Goal: Task Accomplishment & Management: Use online tool/utility

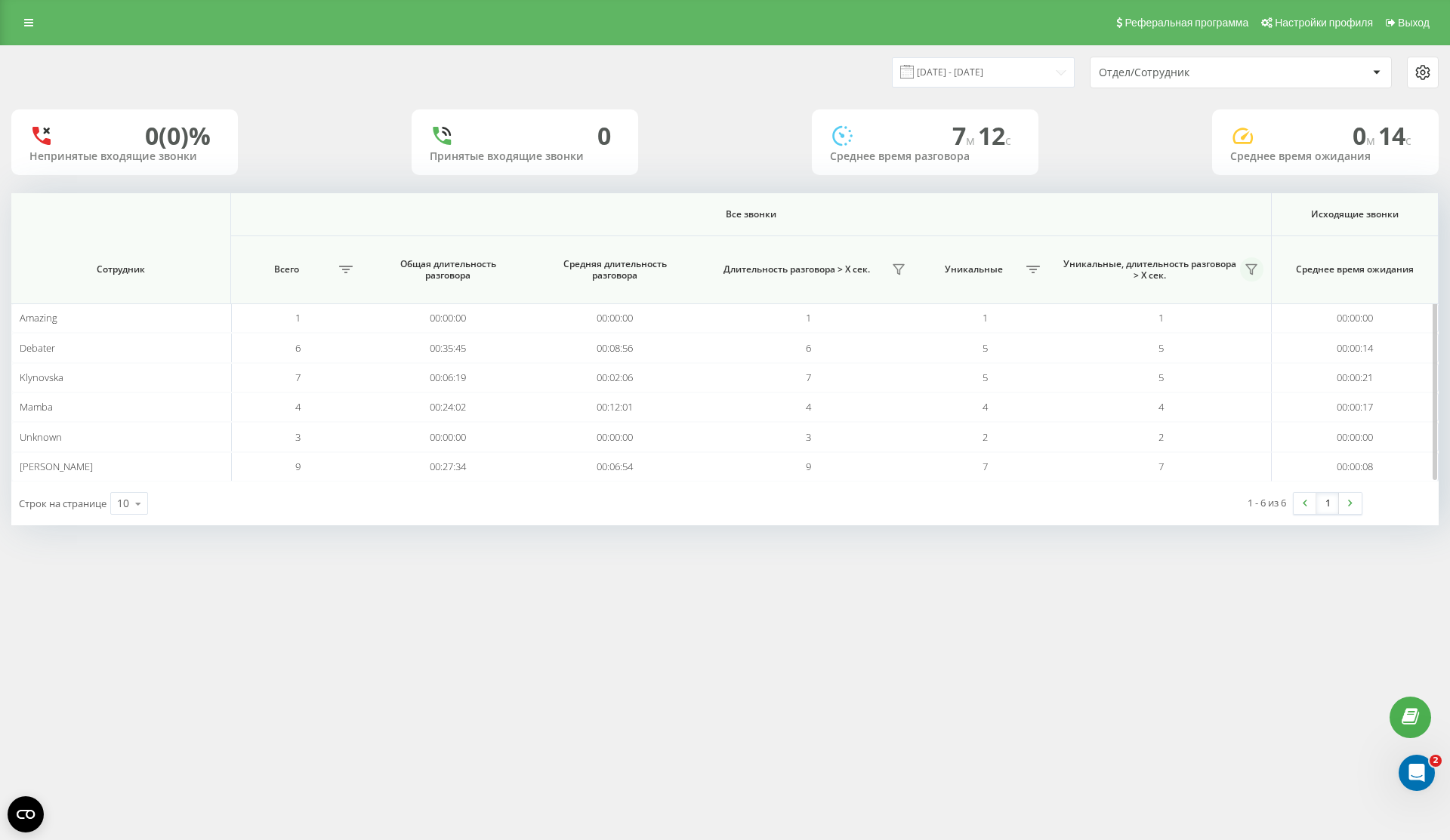
click at [1257, 262] on button at bounding box center [1251, 269] width 24 height 24
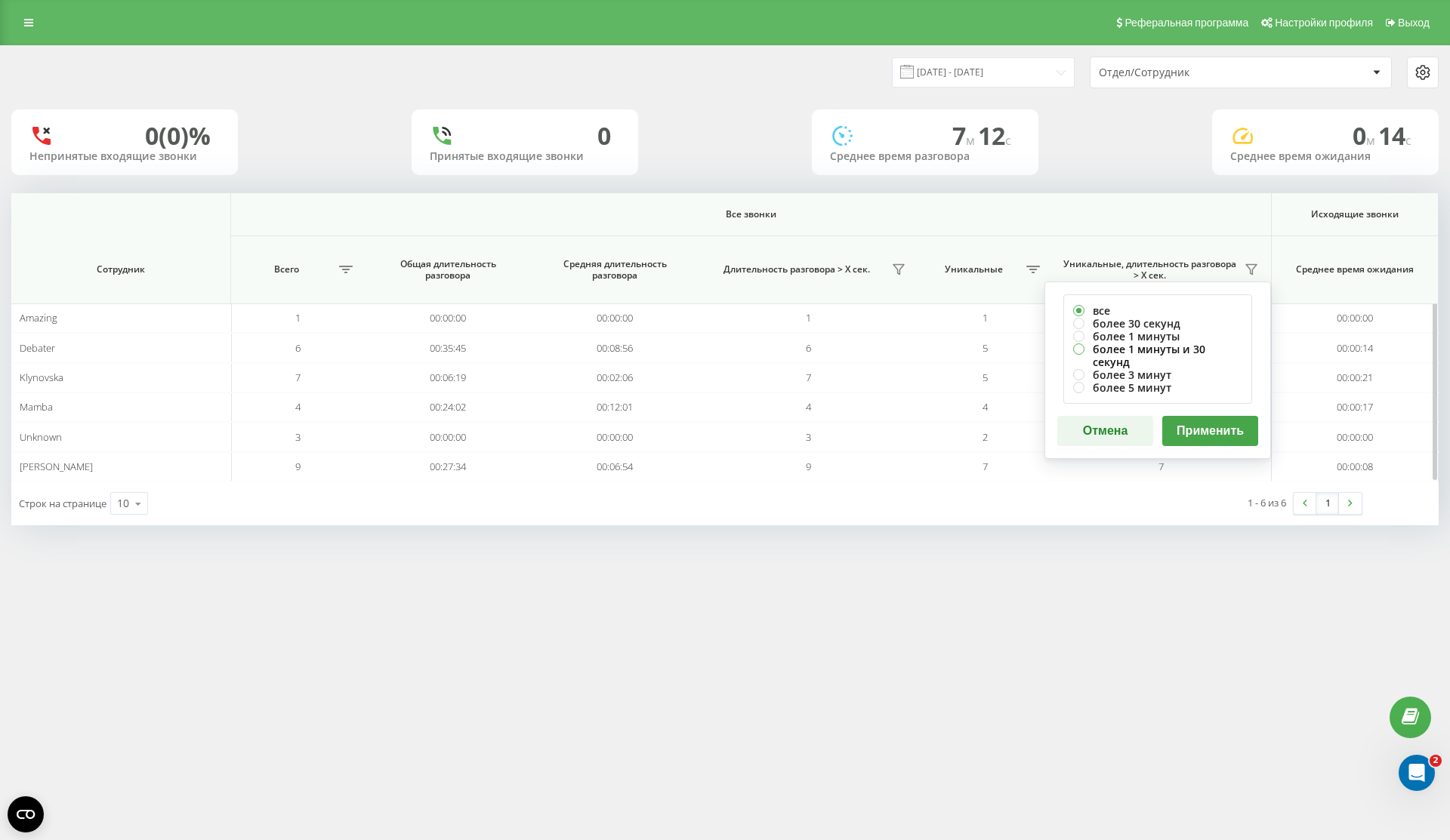
click at [1182, 346] on label "более 1 минуты и 30 секунд" at bounding box center [1157, 355] width 169 height 26
radio input "true"
click at [1250, 427] on button "Применить" at bounding box center [1210, 431] width 96 height 30
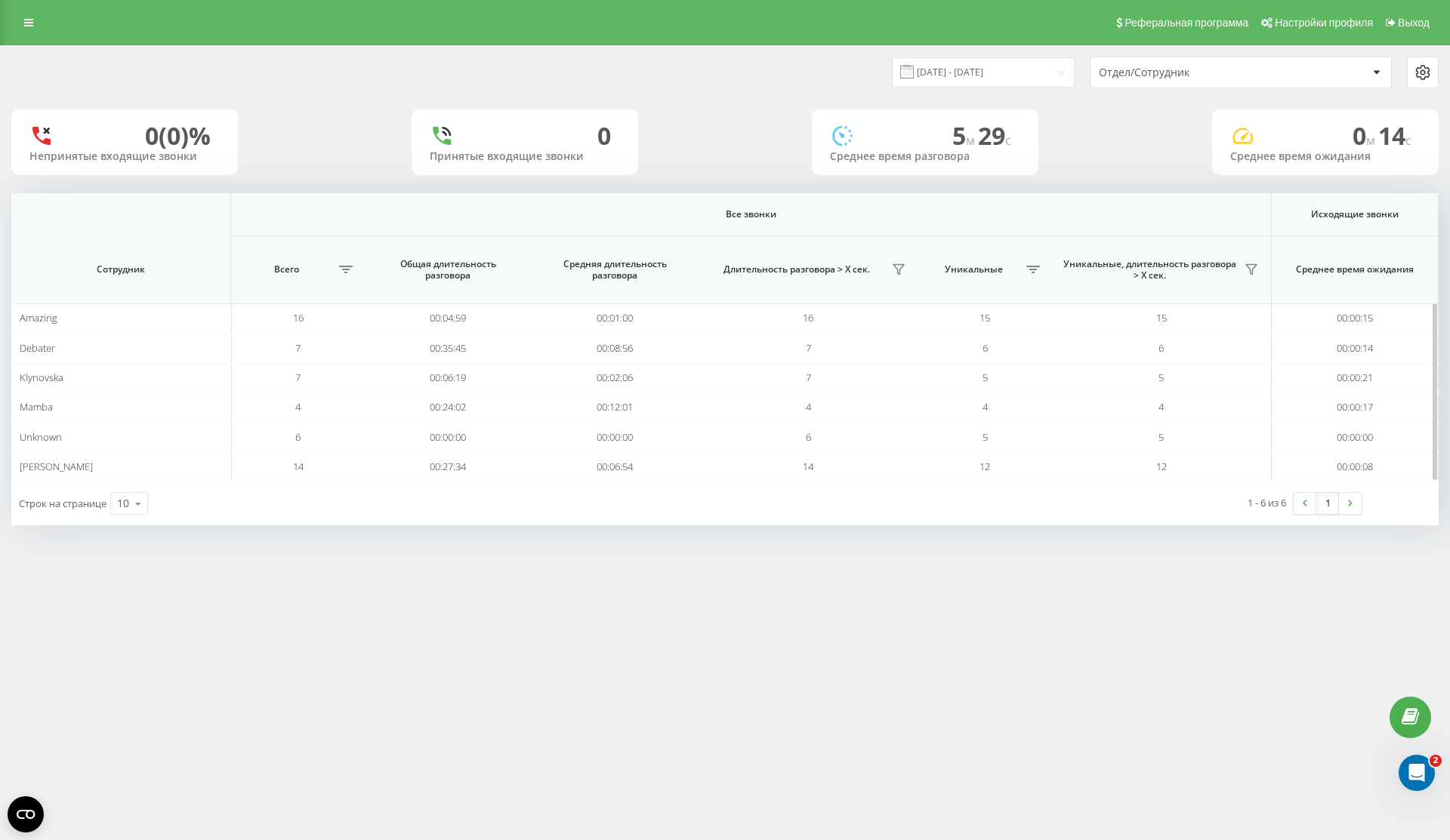
click at [1237, 281] on span "Уникальные, длительность разговора > Х сек." at bounding box center [1150, 270] width 181 height 23
click at [1247, 272] on icon at bounding box center [1251, 269] width 12 height 12
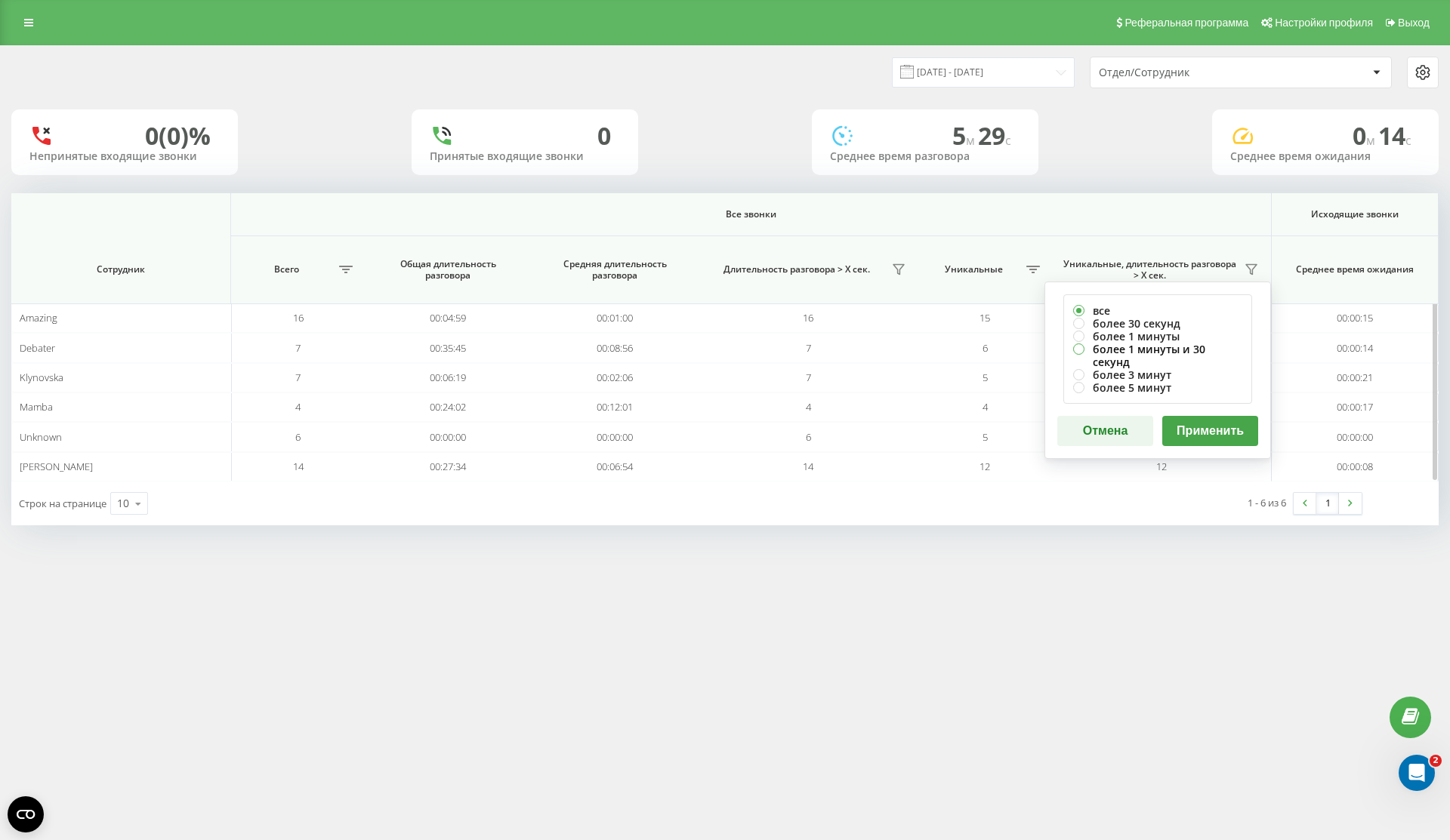
click at [1170, 348] on label "более 1 минуты и 30 секунд" at bounding box center [1157, 355] width 169 height 26
radio input "true"
click at [1216, 416] on button "Применить" at bounding box center [1210, 431] width 96 height 30
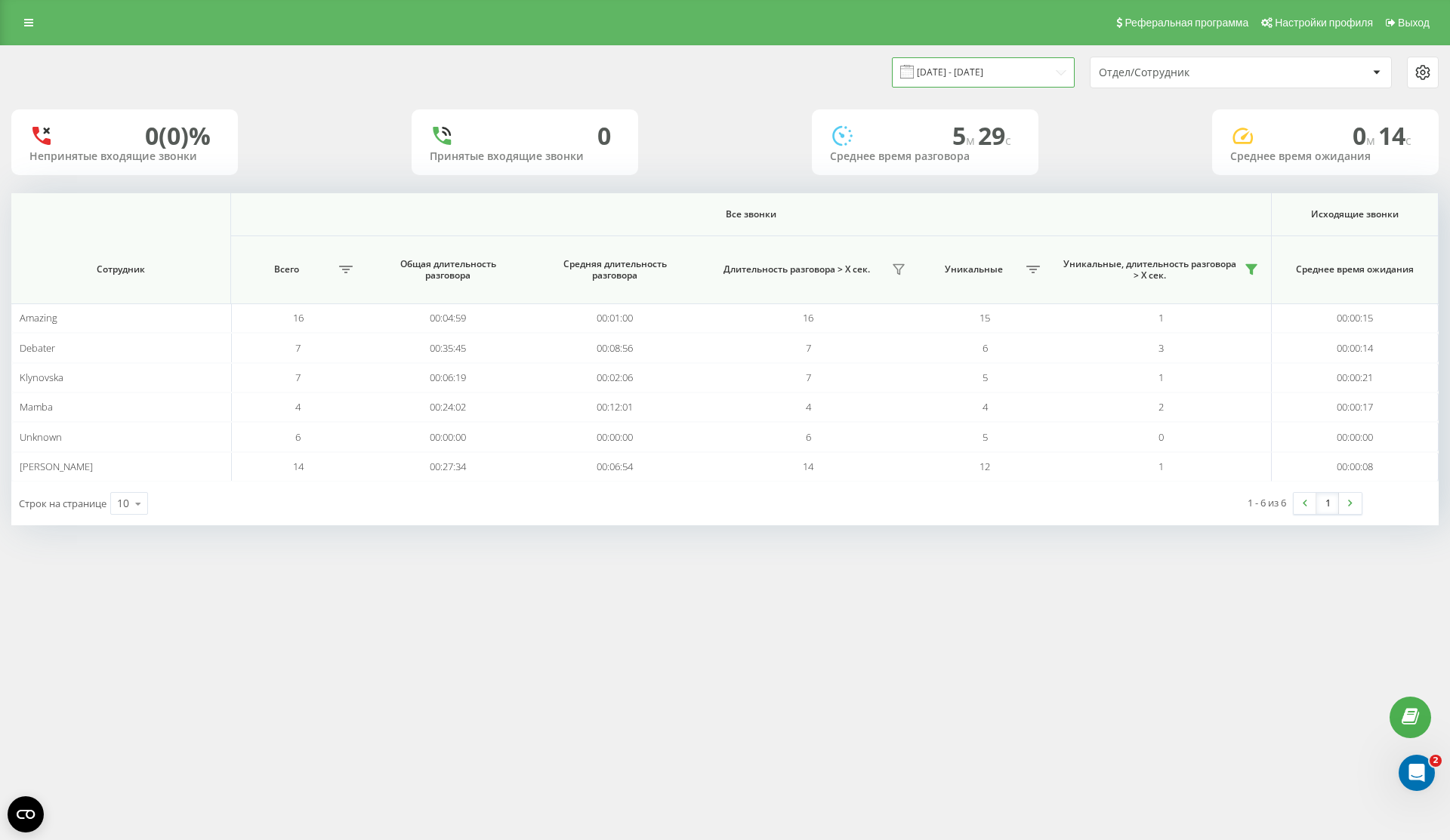
click at [956, 75] on input "[DATE] - [DATE]" at bounding box center [983, 72] width 183 height 30
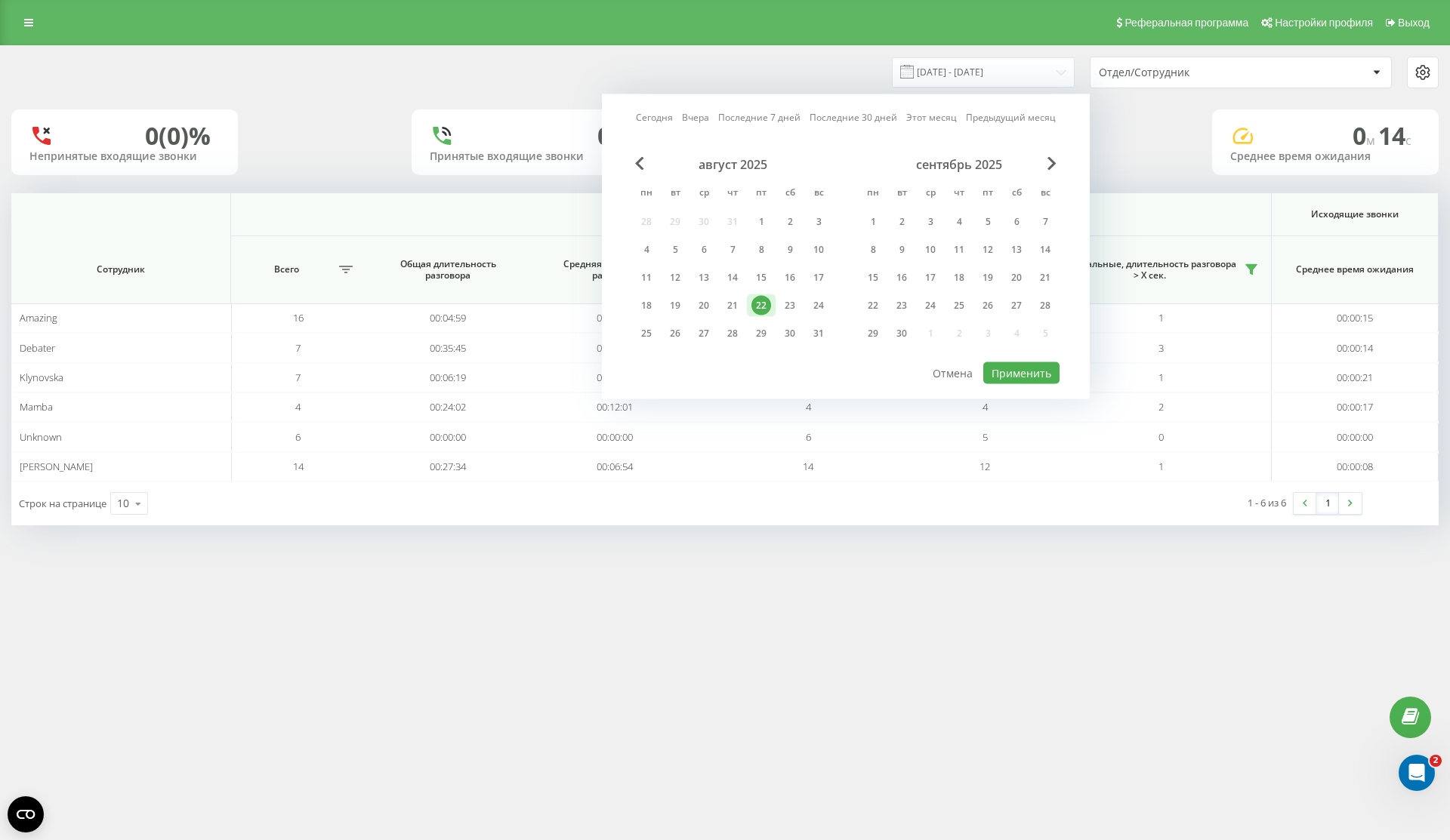
click at [1036, 386] on div "Сегодня Вчера Последние 7 дней Последние 30 дней Этот месяц Предыдущий месяц ав…" at bounding box center [846, 247] width 487 height 305
click at [1049, 373] on button "Применить" at bounding box center [1022, 373] width 76 height 22
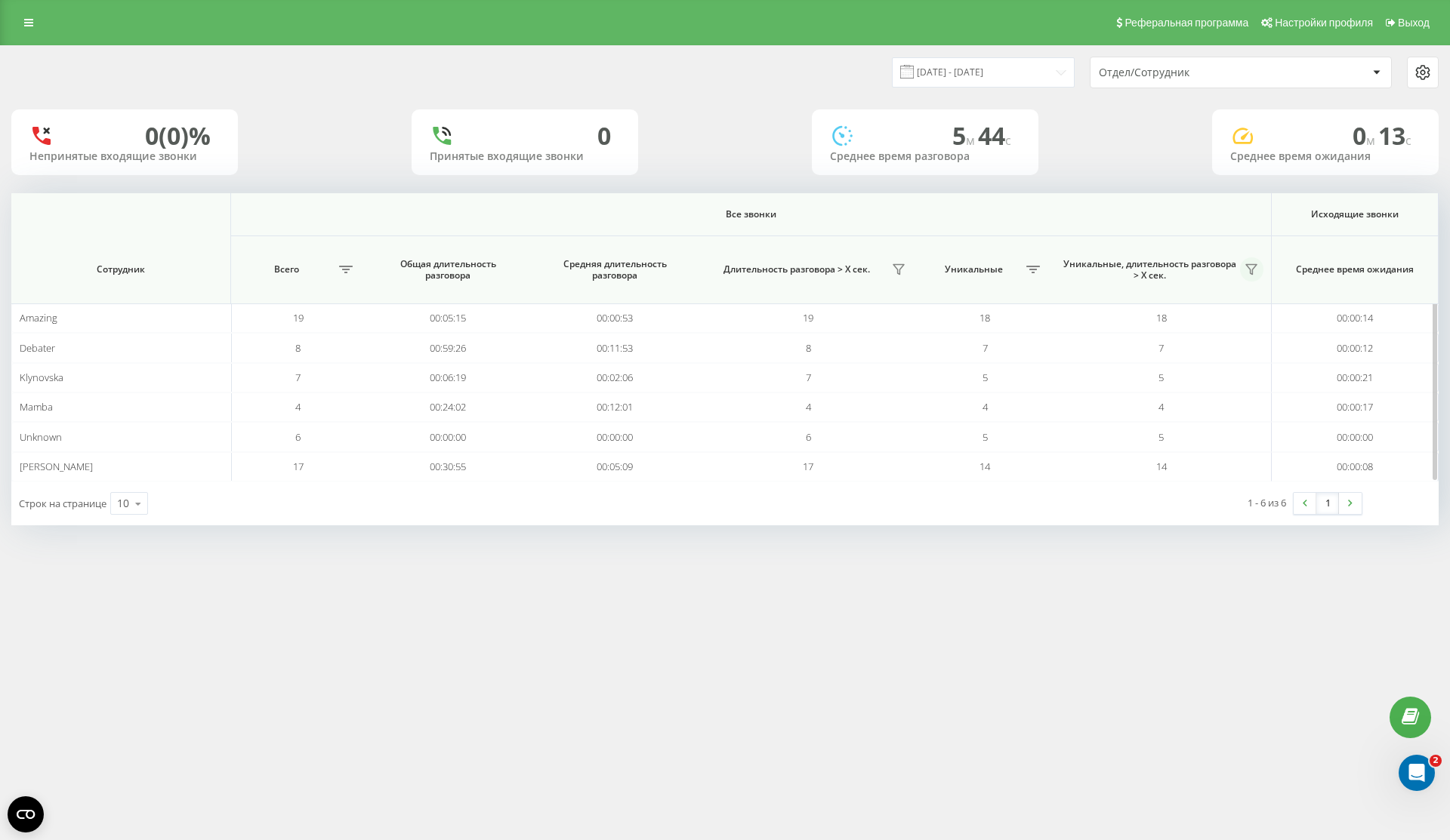
click at [1252, 273] on icon at bounding box center [1251, 269] width 11 height 10
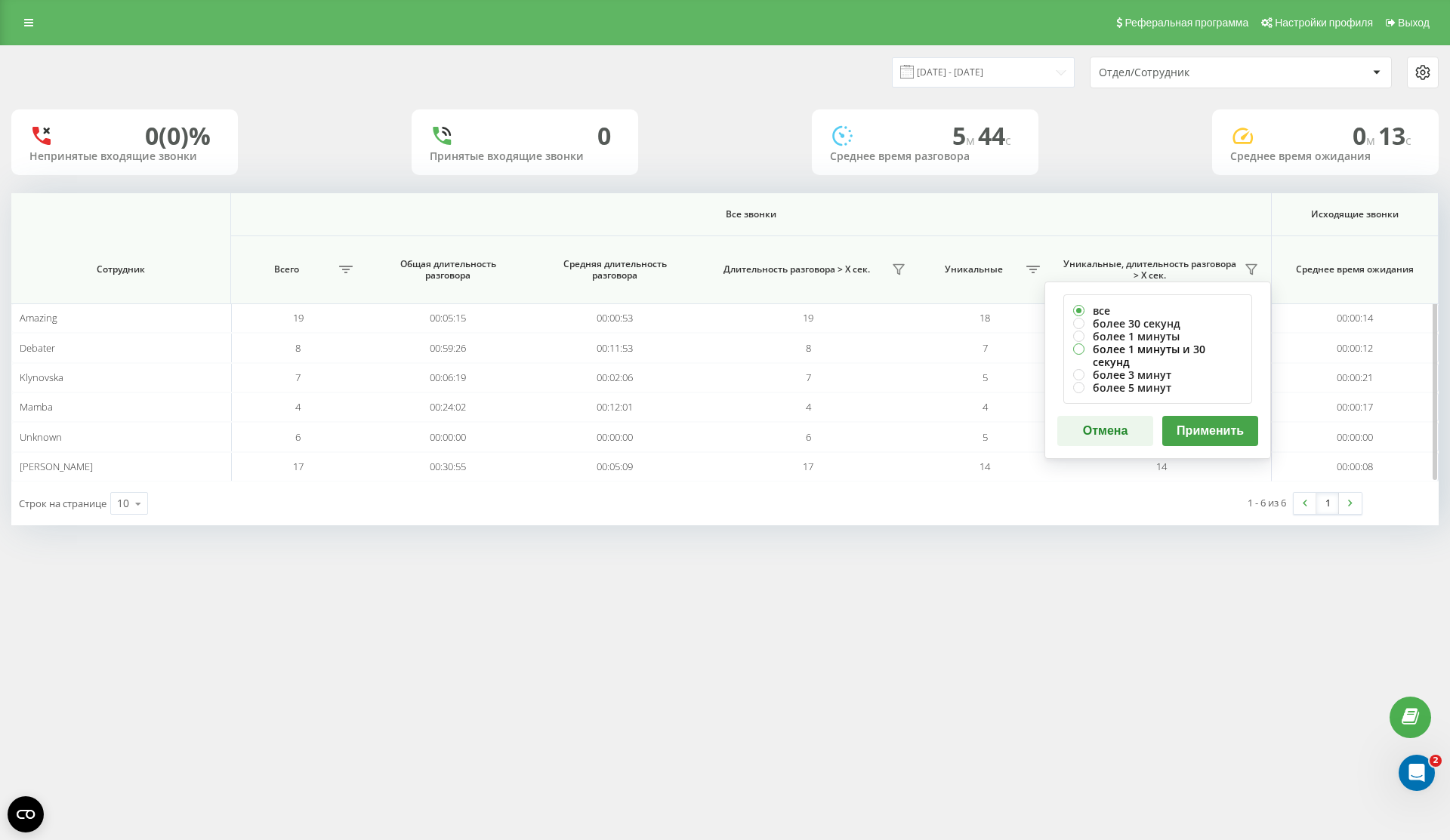
click at [1200, 347] on label "более 1 минуты и 30 секунд" at bounding box center [1157, 355] width 169 height 26
radio input "true"
click at [1200, 399] on div "все более 30 секунд более 1 минуты более 1 минуты и 30 секунд более 3 минут бол…" at bounding box center [1157, 371] width 227 height 177
click at [1200, 431] on button "Применить" at bounding box center [1210, 431] width 96 height 30
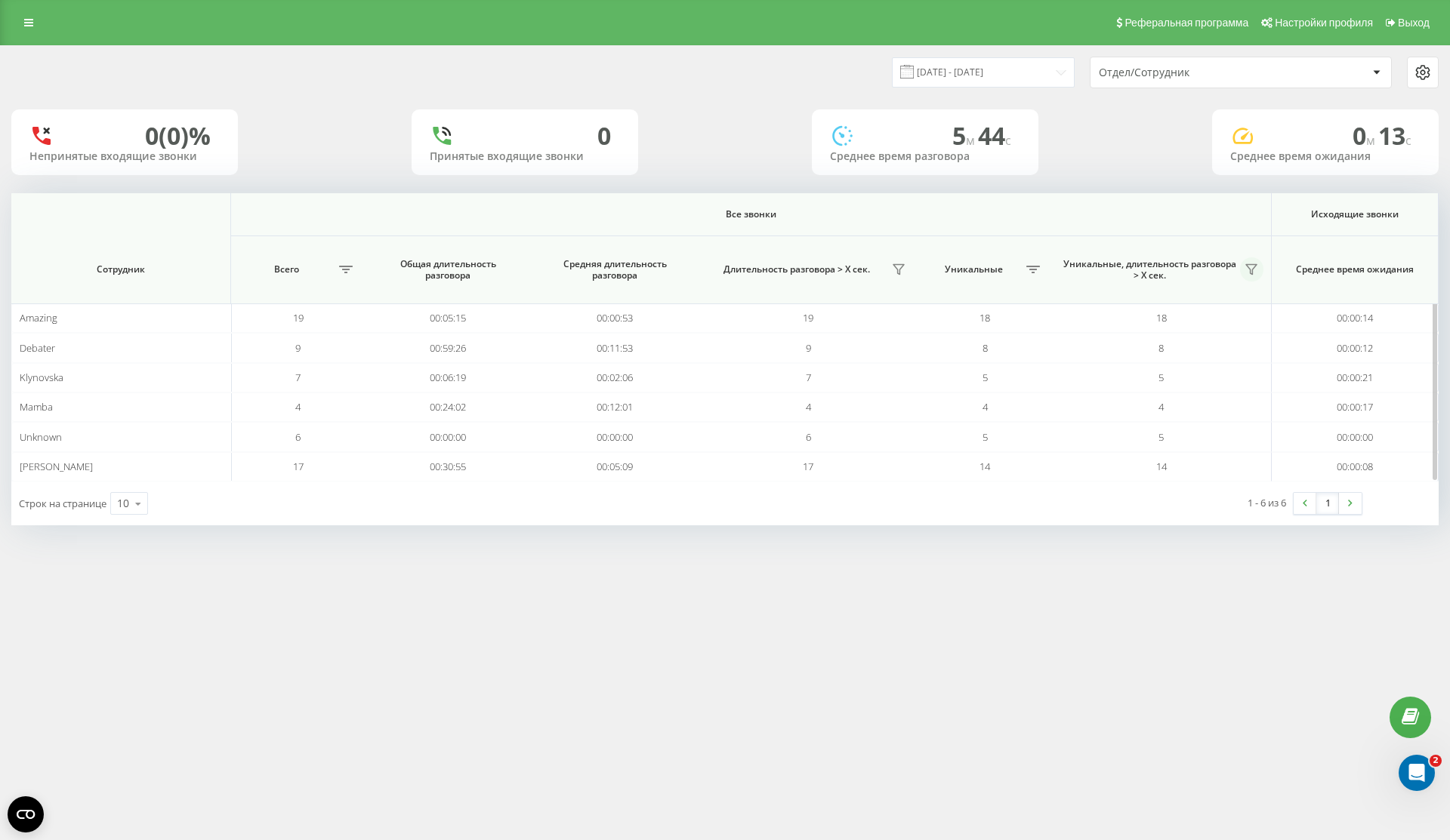
click at [1252, 272] on icon at bounding box center [1251, 269] width 11 height 10
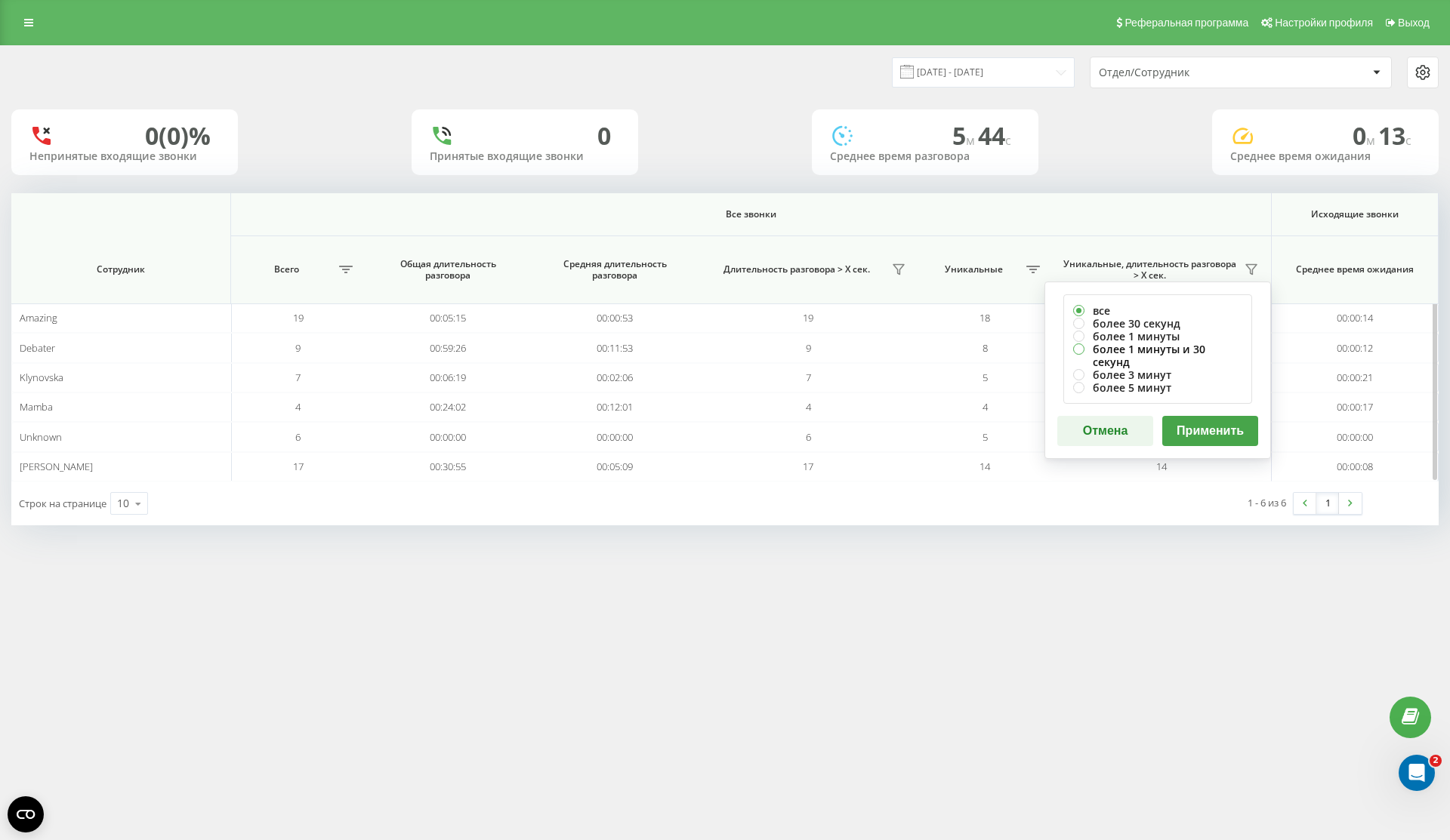
click at [1193, 348] on label "более 1 минуты и 30 секунд" at bounding box center [1157, 355] width 169 height 26
radio input "true"
click at [1205, 422] on button "Применить" at bounding box center [1210, 431] width 96 height 30
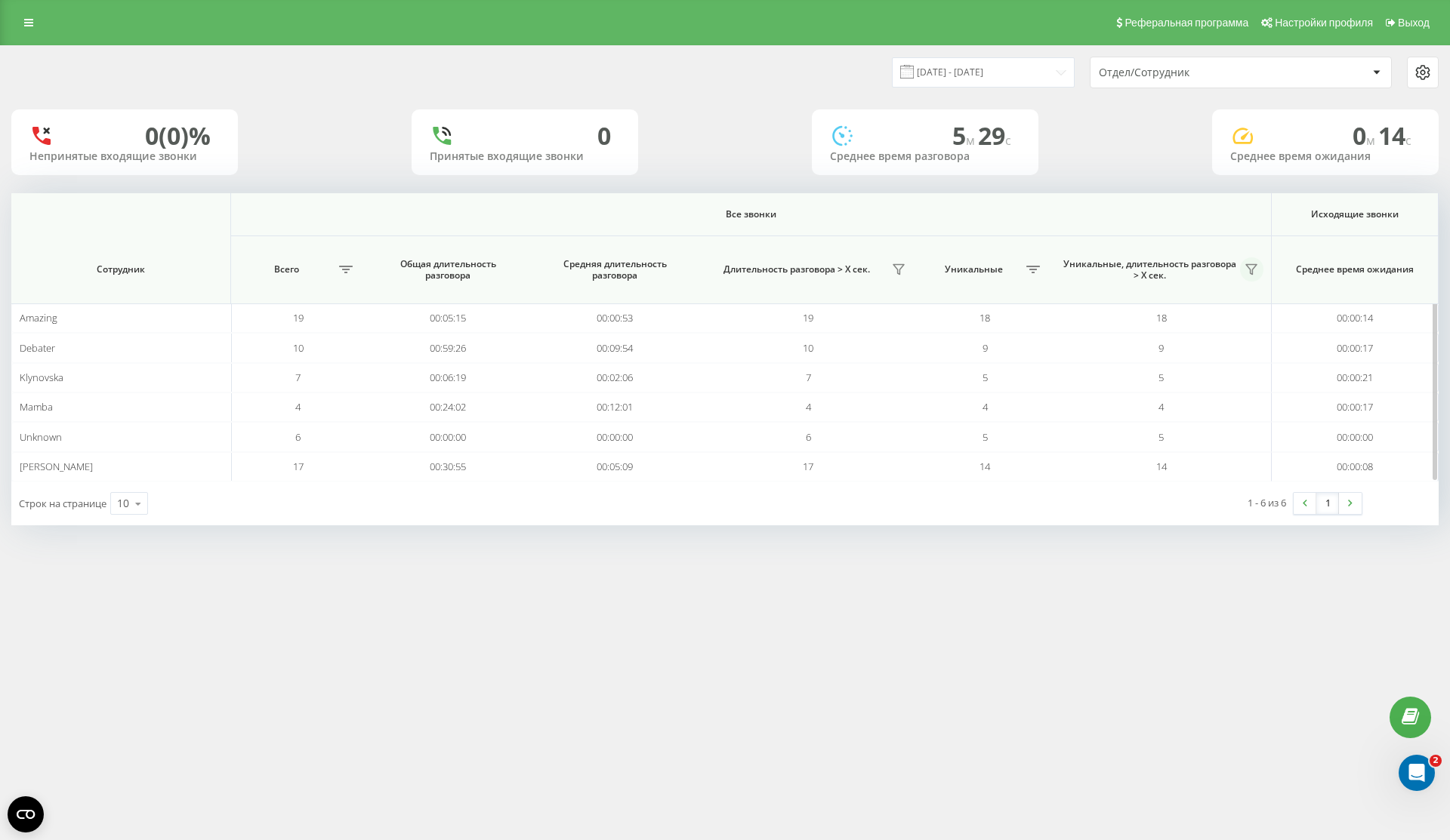
click at [1253, 271] on icon at bounding box center [1251, 269] width 11 height 10
click at [1249, 258] on button at bounding box center [1251, 269] width 24 height 24
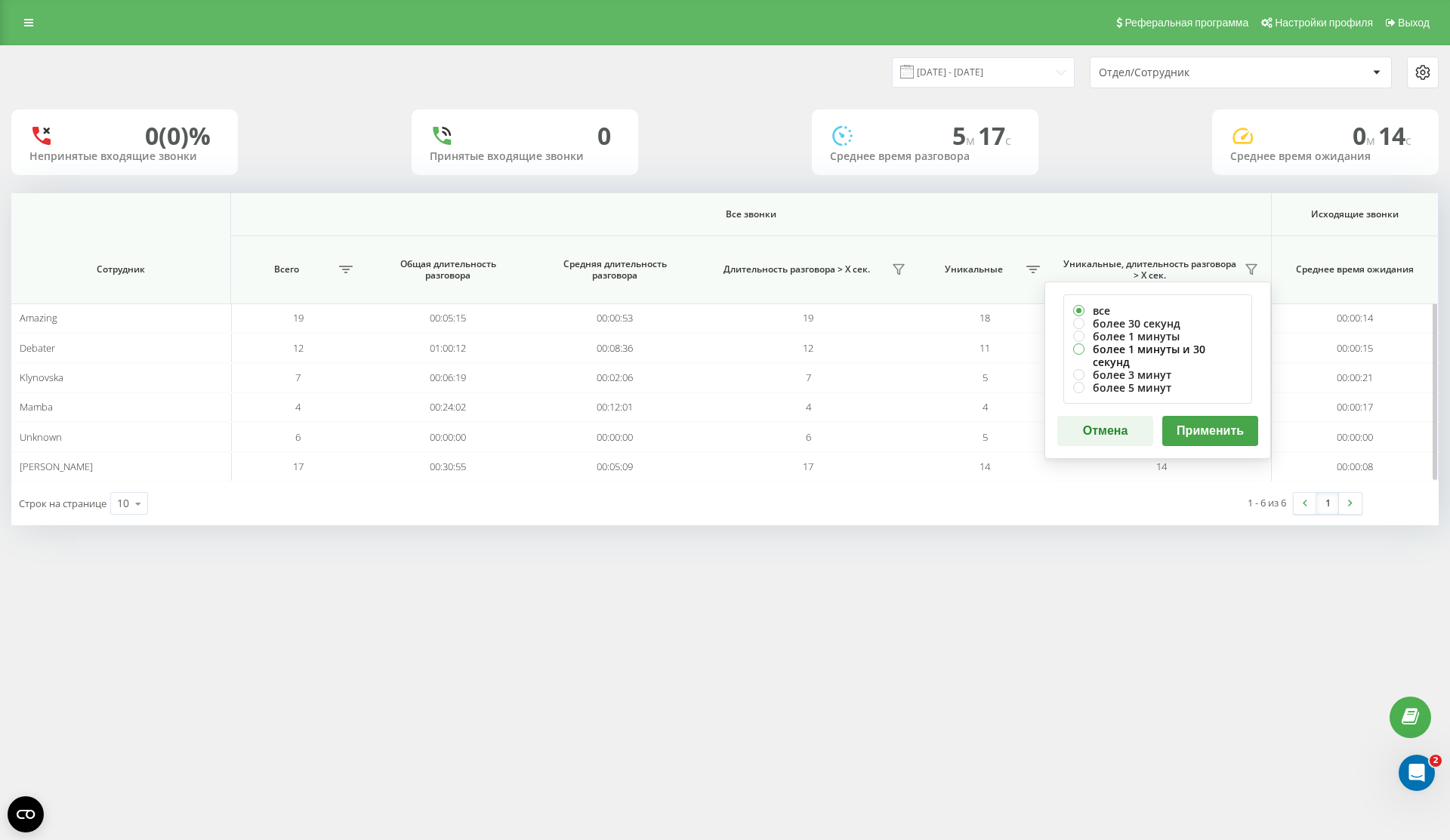
click at [1188, 343] on label "более 1 минуты и 30 секунд" at bounding box center [1157, 355] width 169 height 26
radio input "true"
click at [1219, 427] on button "Применить" at bounding box center [1210, 431] width 96 height 30
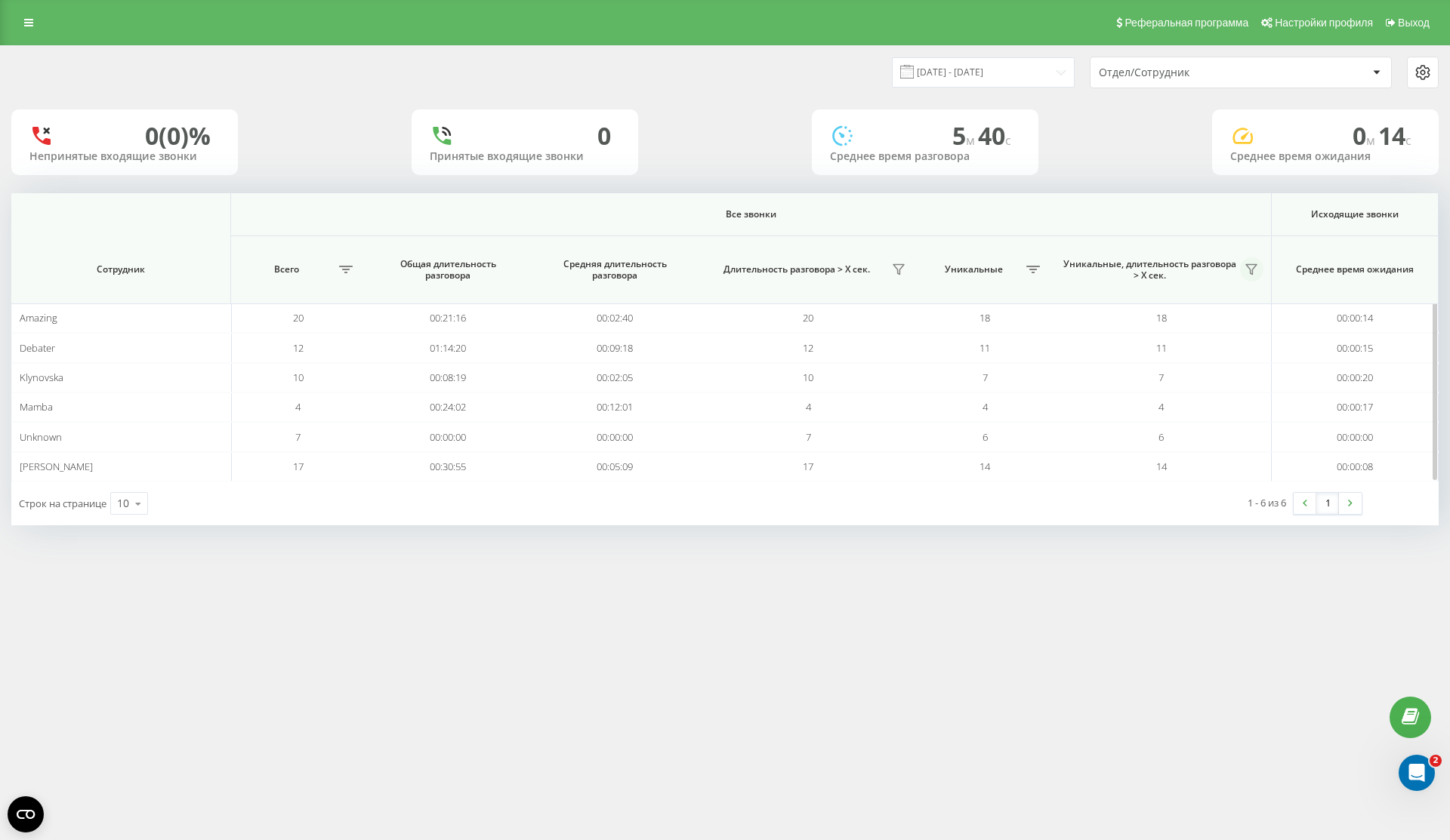
click at [1258, 275] on button at bounding box center [1251, 269] width 24 height 24
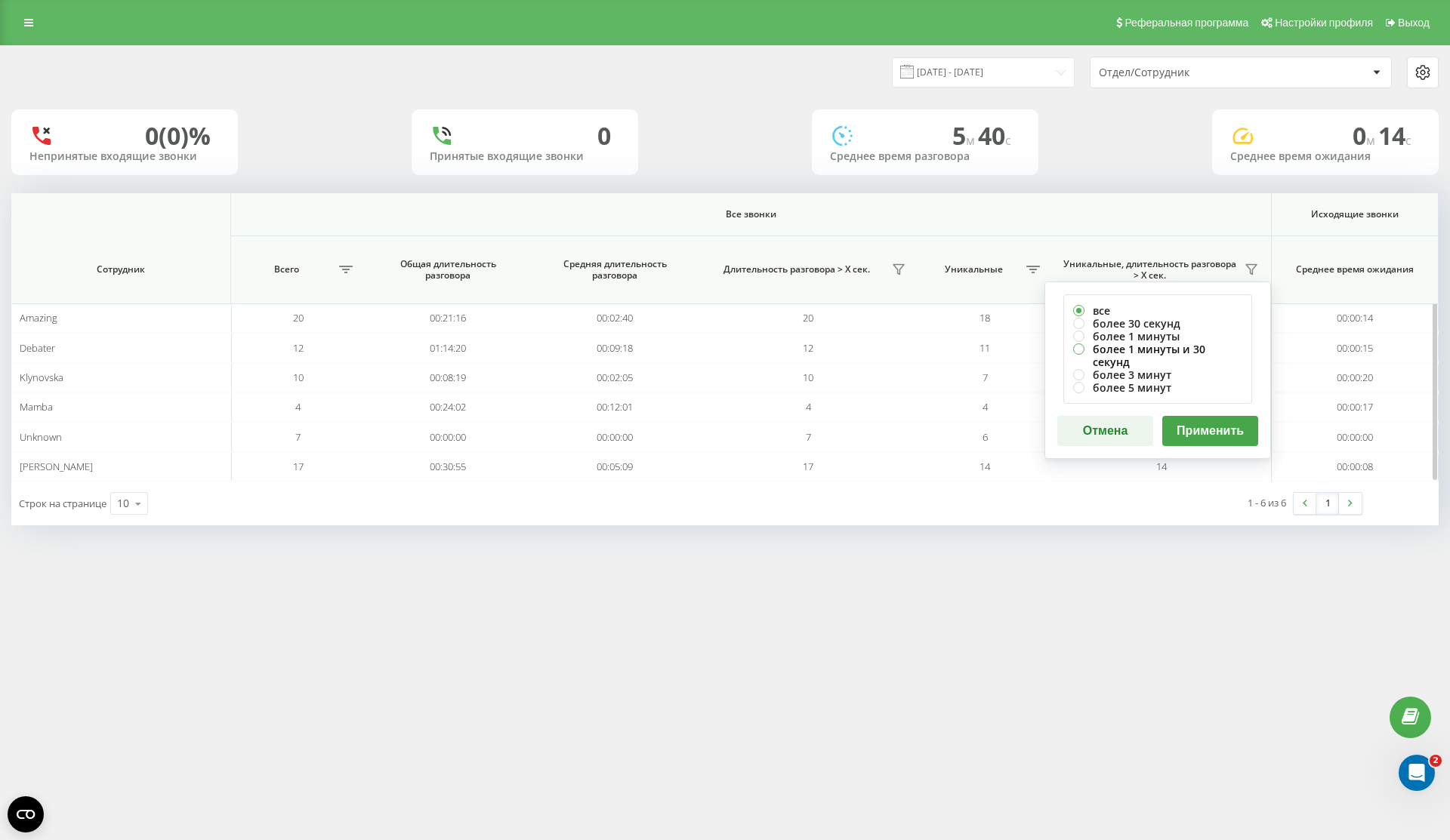
click at [1195, 350] on label "более 1 минуты и 30 секунд" at bounding box center [1157, 355] width 169 height 26
radio input "true"
click at [1198, 416] on button "Применить" at bounding box center [1210, 431] width 96 height 30
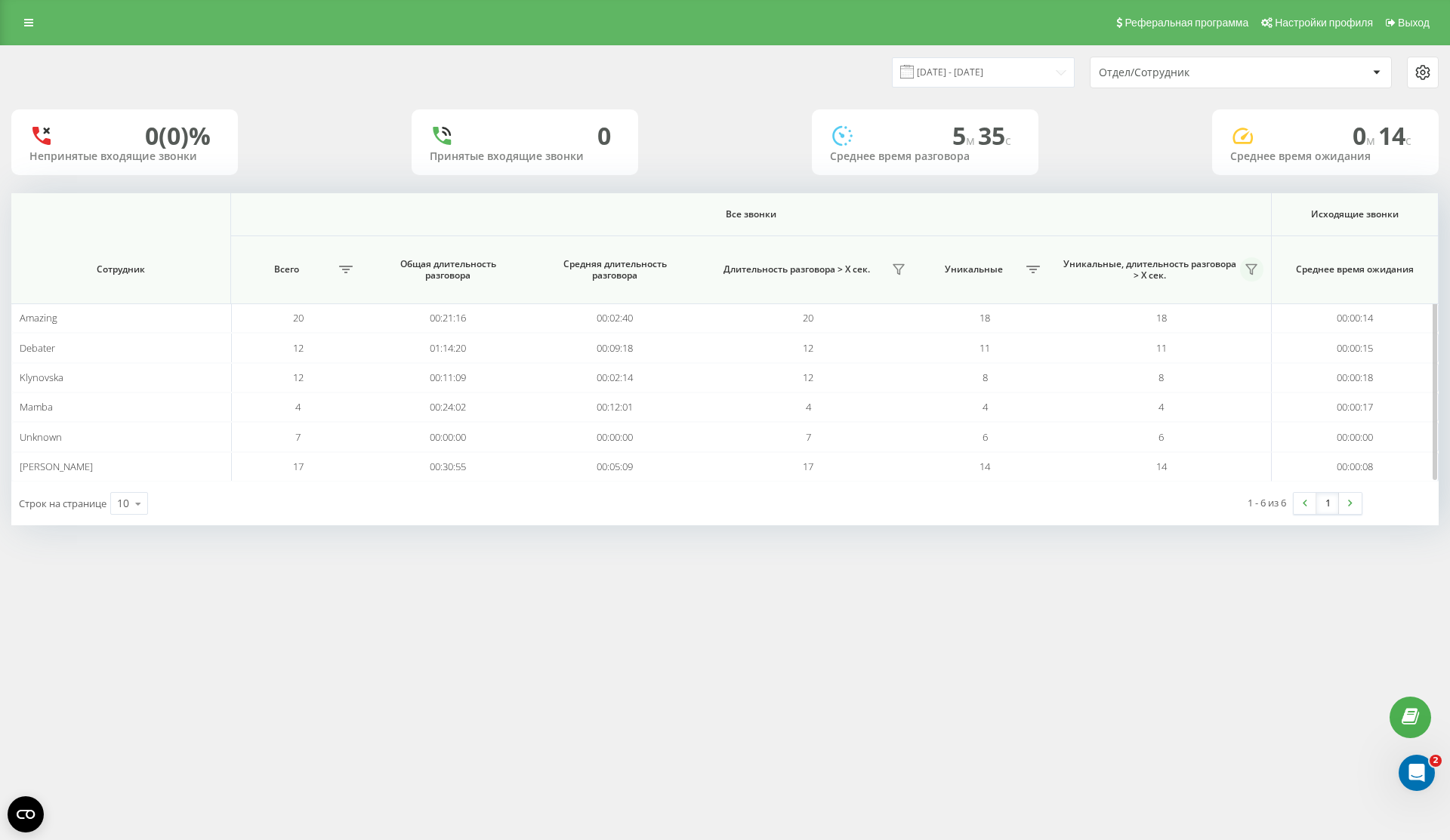
click at [1255, 268] on icon at bounding box center [1251, 269] width 12 height 12
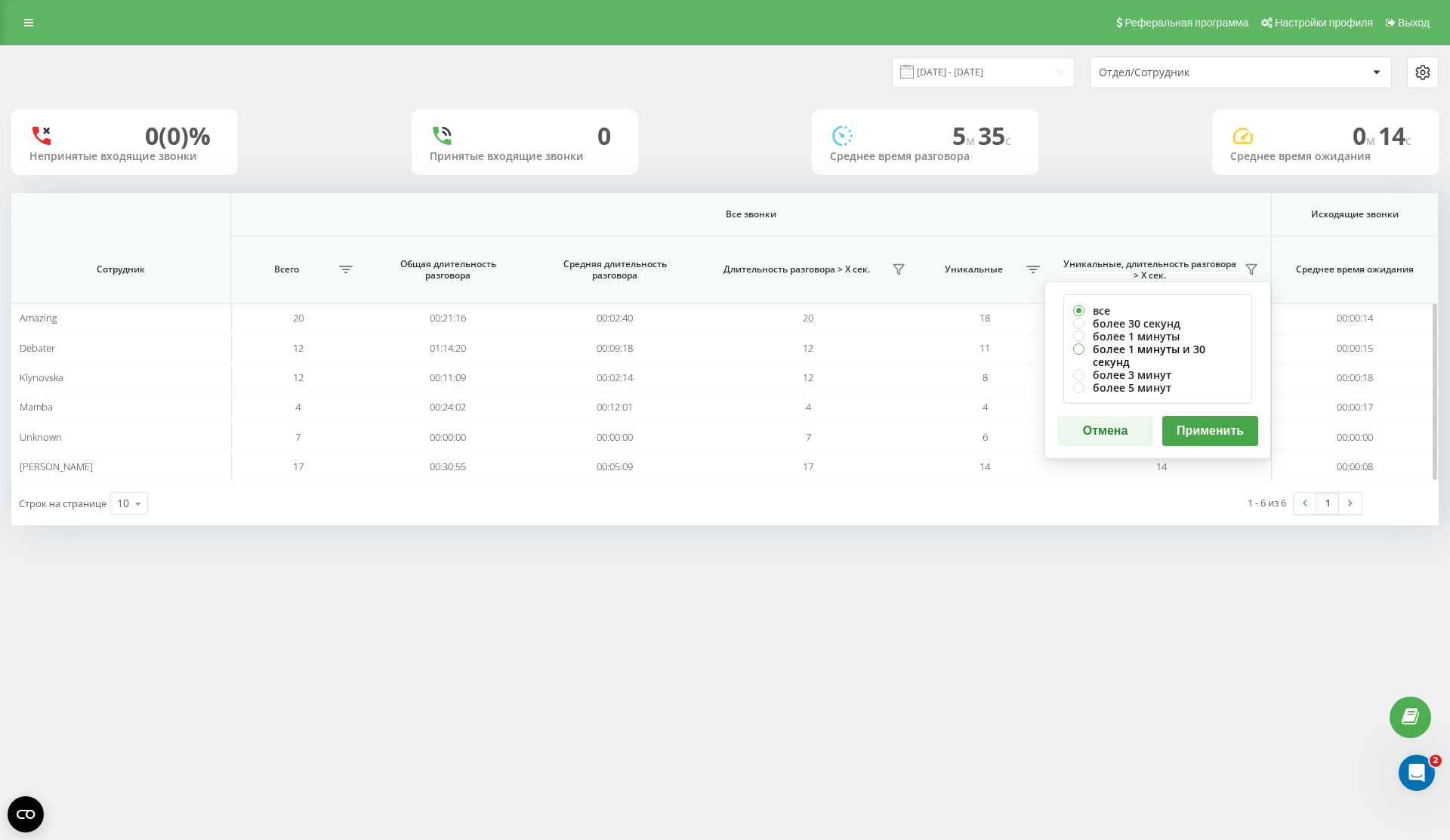
click at [1171, 353] on label "более 1 минуты и 30 секунд" at bounding box center [1157, 355] width 169 height 26
radio input "true"
click at [1188, 421] on button "Применить" at bounding box center [1210, 431] width 96 height 30
